Goal: Task Accomplishment & Management: Manage account settings

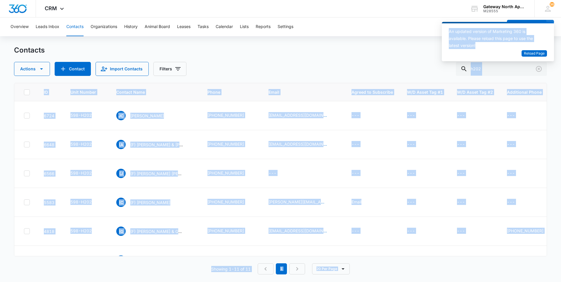
drag, startPoint x: 467, startPoint y: 69, endPoint x: 461, endPoint y: 72, distance: 6.9
click at [461, 71] on body "CRM Apps Reputation Websites Forms CRM Email Social Content Ads Intelligence Fi…" at bounding box center [280, 141] width 561 height 282
drag, startPoint x: 461, startPoint y: 72, endPoint x: 495, endPoint y: 71, distance: 34.5
click at [495, 71] on input "h202" at bounding box center [501, 69] width 91 height 14
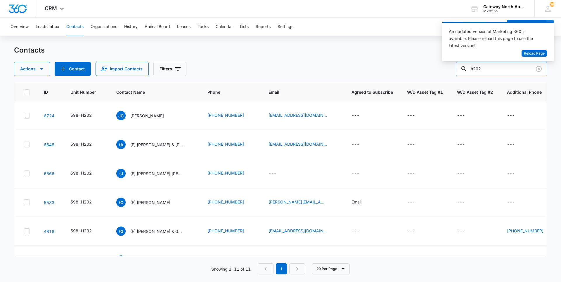
drag, startPoint x: 495, startPoint y: 71, endPoint x: 470, endPoint y: 71, distance: 25.1
click at [470, 71] on div "h202" at bounding box center [501, 69] width 91 height 14
type input "kole"
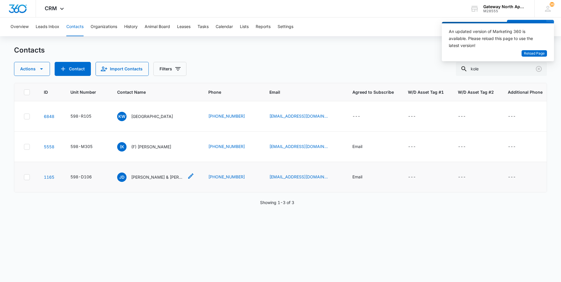
click at [166, 179] on p "[PERSON_NAME] & [PERSON_NAME] & [PERSON_NAME]" at bounding box center [157, 177] width 53 height 6
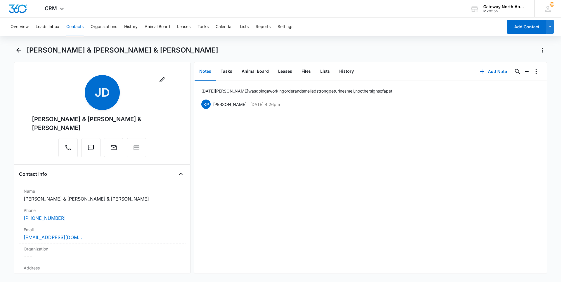
click at [81, 24] on button "Contacts" at bounding box center [74, 27] width 17 height 19
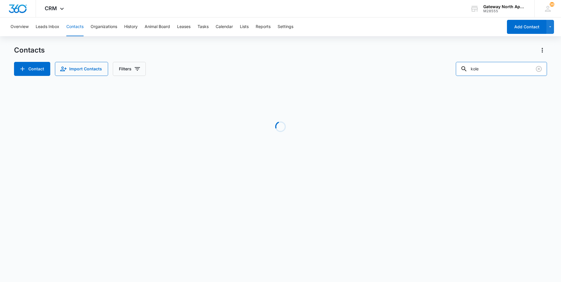
drag, startPoint x: 500, startPoint y: 70, endPoint x: 450, endPoint y: 77, distance: 49.8
click at [450, 77] on div "Contacts Contact Import Contacts Filters kole Loading No Results" at bounding box center [280, 112] width 533 height 132
type input "j302"
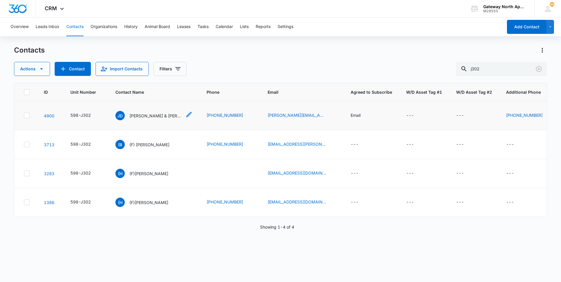
click at [161, 113] on p "Jillian DeFries & Thomas Sifuentes" at bounding box center [156, 116] width 53 height 6
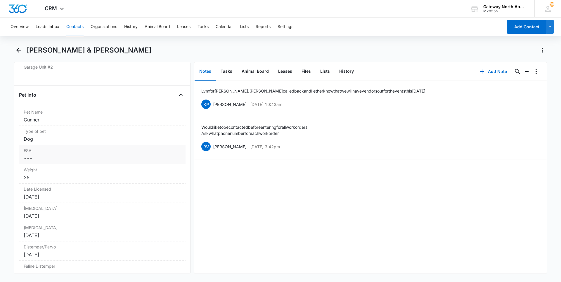
scroll to position [1199, 0]
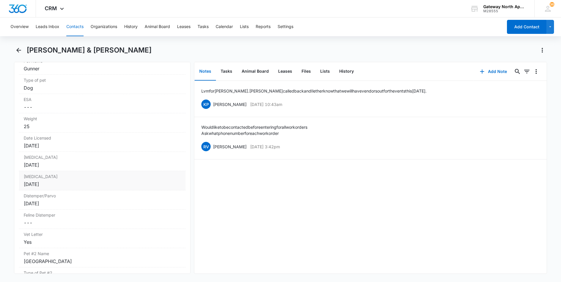
click at [61, 184] on div "Feb 15, 2025" at bounding box center [102, 184] width 157 height 7
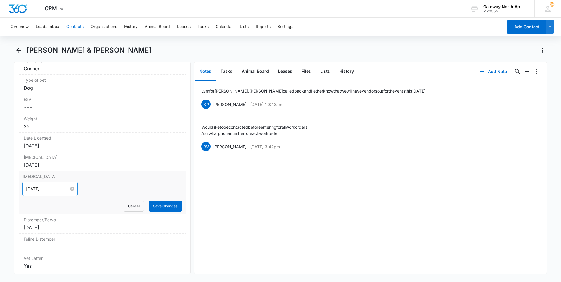
click at [59, 190] on input "Feb 15, 2025" at bounding box center [47, 189] width 43 height 6
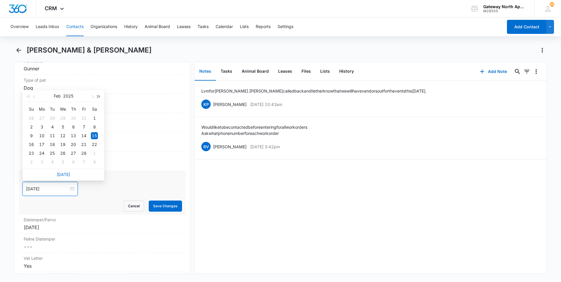
click at [96, 94] on button "button" at bounding box center [99, 96] width 6 height 12
type input "Feb 15, 2026"
drag, startPoint x: 32, startPoint y: 135, endPoint x: 72, endPoint y: 150, distance: 42.3
click at [31, 135] on div "15" at bounding box center [31, 135] width 7 height 7
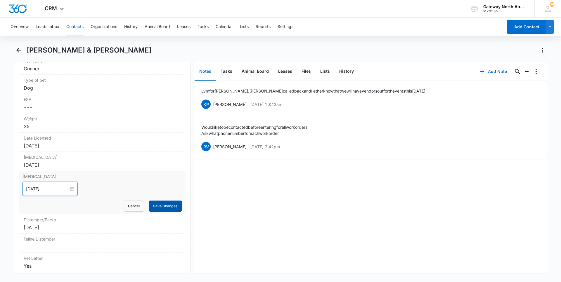
click at [157, 203] on button "Save Changes" at bounding box center [165, 206] width 33 height 11
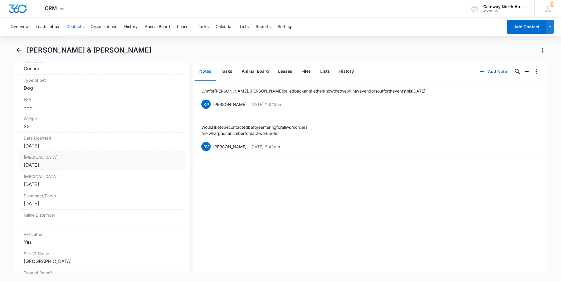
click at [66, 165] on div "Feb 15, 2025" at bounding box center [102, 165] width 157 height 7
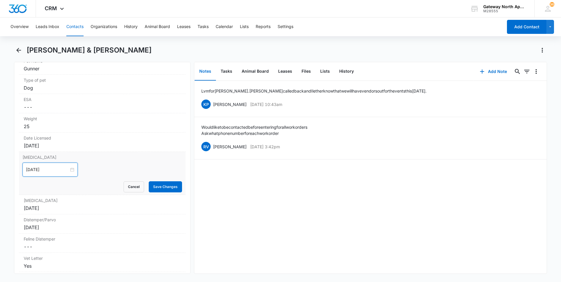
click at [64, 170] on input "Feb 15, 2025" at bounding box center [47, 170] width 43 height 6
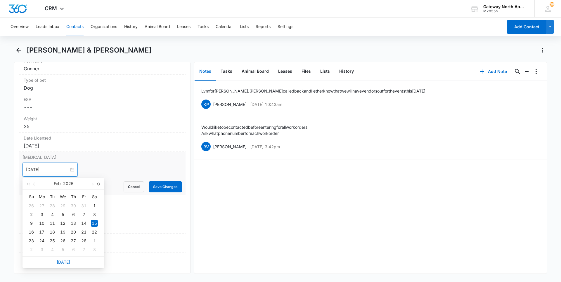
click at [98, 184] on span "button" at bounding box center [98, 184] width 3 height 3
click at [98, 182] on button "button" at bounding box center [99, 184] width 6 height 12
type input "Feb 15, 2028"
drag, startPoint x: 51, startPoint y: 225, endPoint x: 63, endPoint y: 224, distance: 11.1
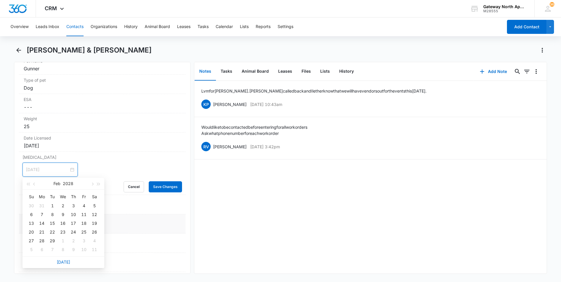
click at [52, 225] on div "15" at bounding box center [52, 223] width 7 height 7
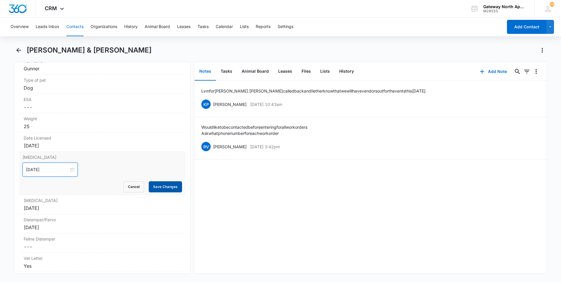
click at [164, 187] on button "Save Changes" at bounding box center [165, 187] width 33 height 11
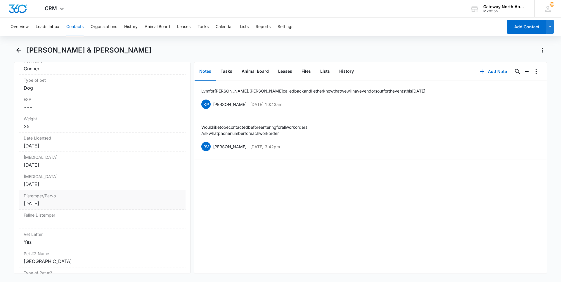
click at [81, 205] on div "Feb 15, 2025" at bounding box center [102, 203] width 157 height 7
click at [61, 210] on input "Feb 15, 2025" at bounding box center [47, 208] width 43 height 6
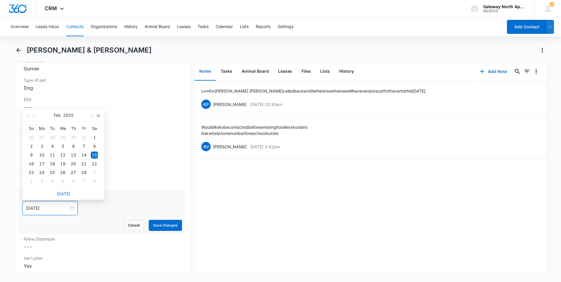
click at [97, 118] on button "button" at bounding box center [99, 116] width 6 height 12
click at [100, 118] on button "button" at bounding box center [99, 116] width 6 height 12
type input "Feb 15, 2028"
click at [53, 155] on div "15" at bounding box center [52, 155] width 7 height 7
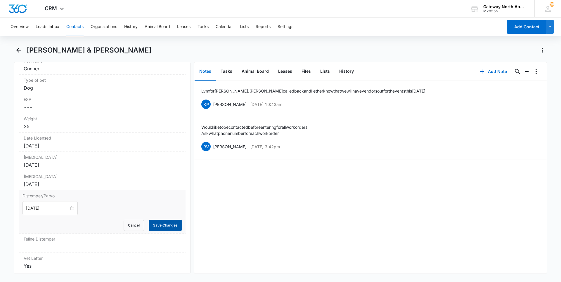
click at [152, 223] on button "Save Changes" at bounding box center [165, 225] width 33 height 11
